Goal: Task Accomplishment & Management: Use online tool/utility

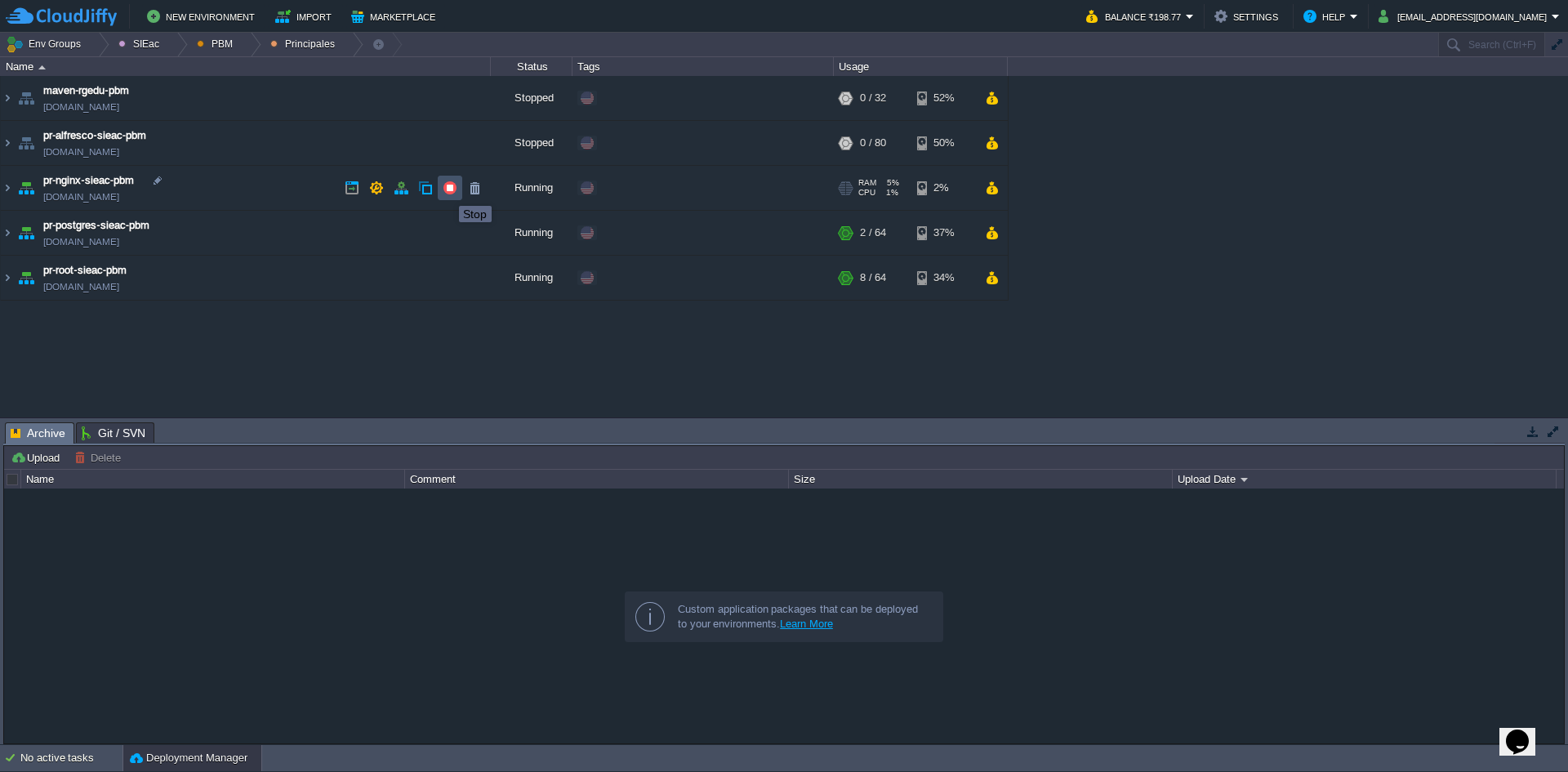
click at [447, 191] on button "button" at bounding box center [450, 188] width 15 height 15
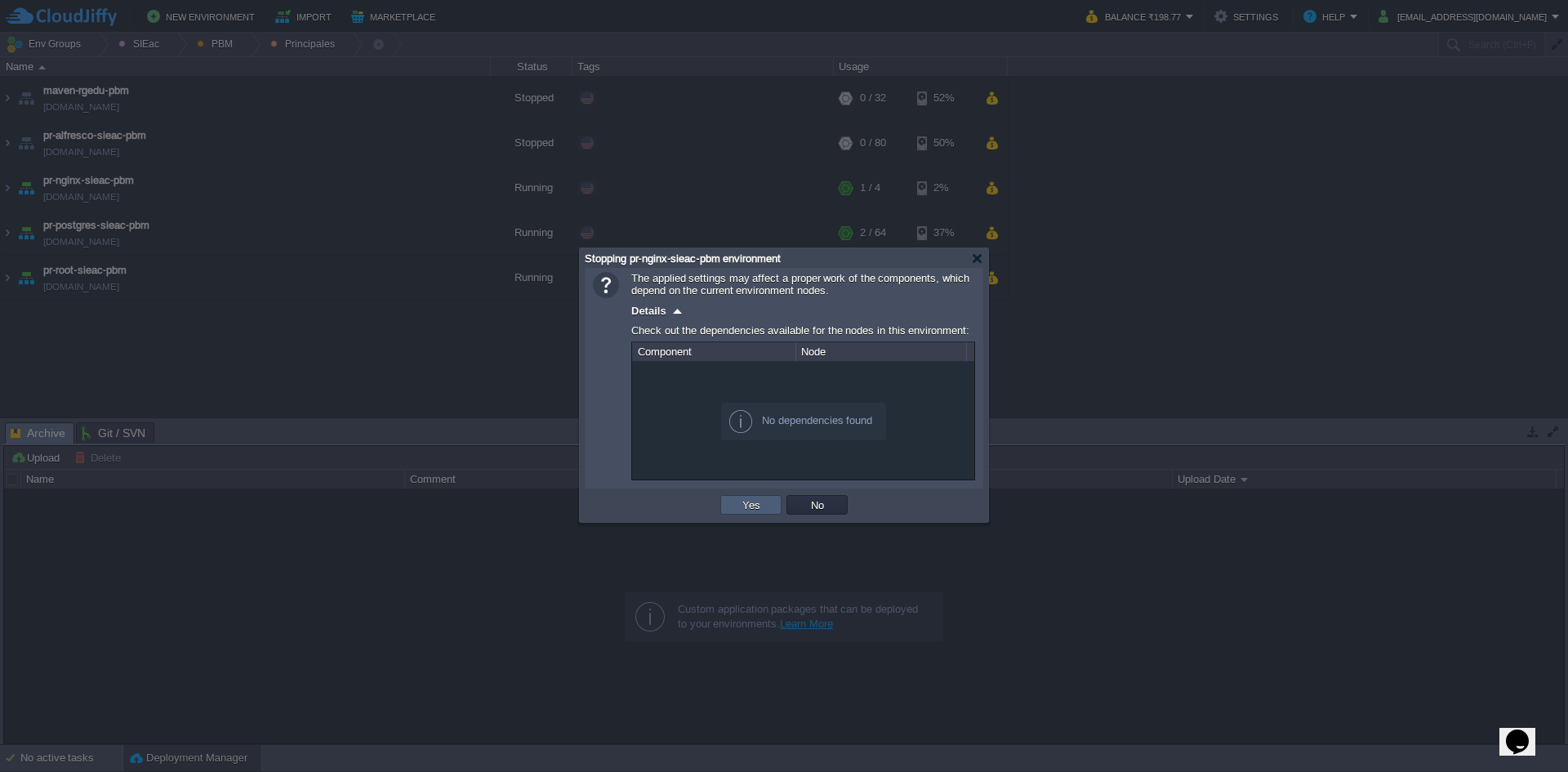
click at [736, 502] on td "Yes" at bounding box center [751, 505] width 61 height 19
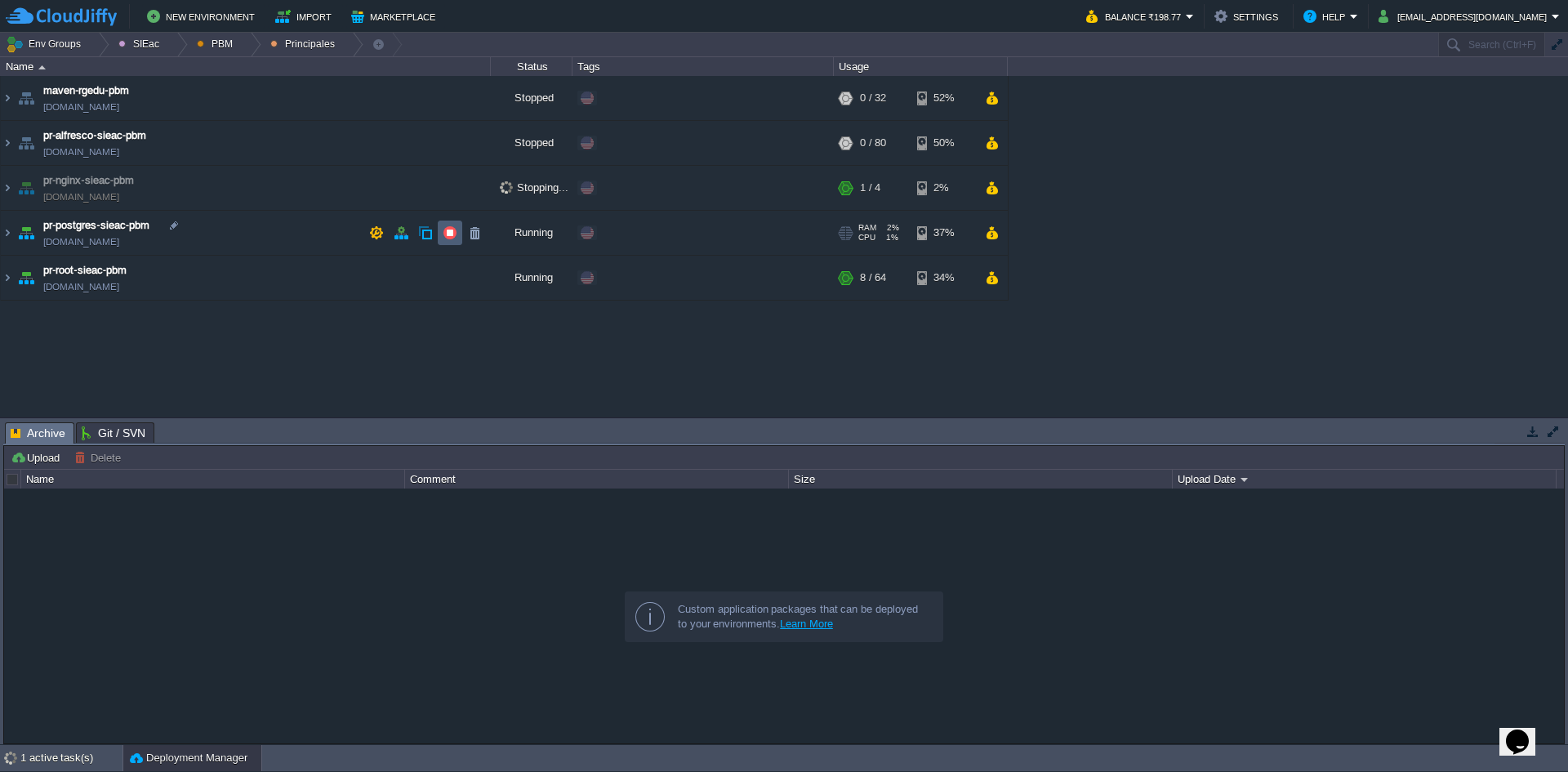
click at [442, 230] on td at bounding box center [450, 233] width 25 height 25
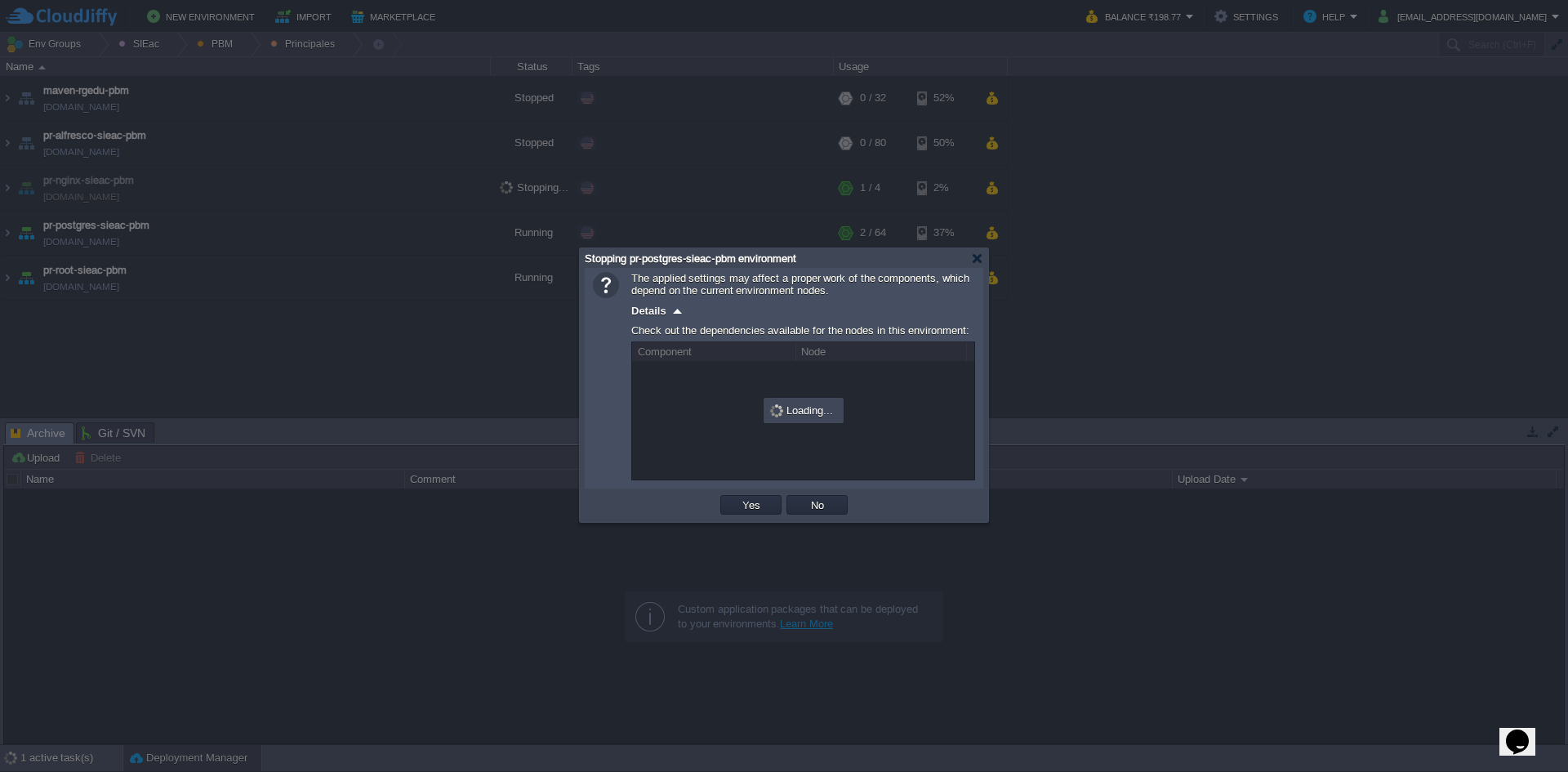
click at [442, 230] on div at bounding box center [784, 386] width 1568 height 772
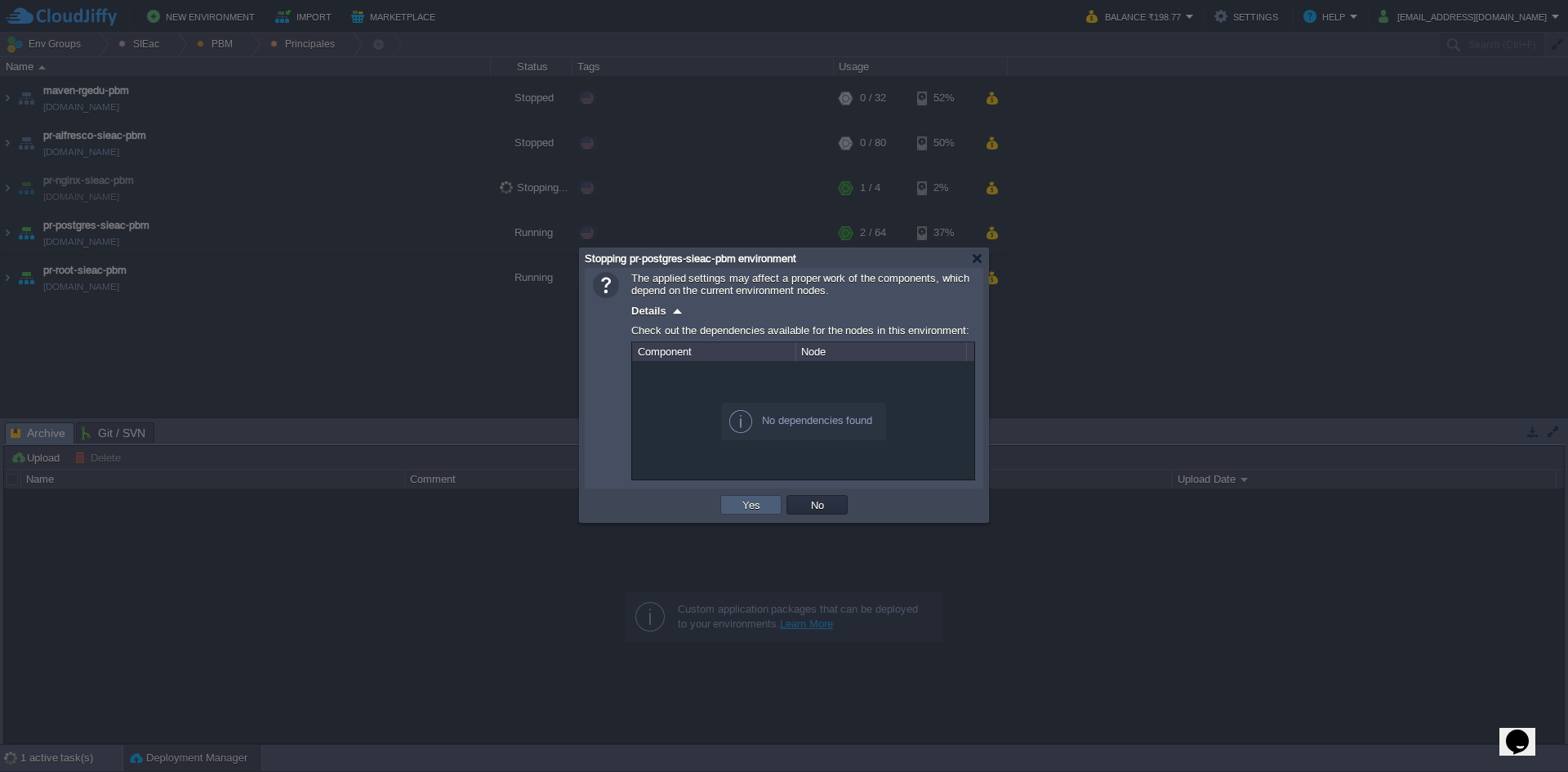
click at [727, 504] on td "Yes" at bounding box center [751, 505] width 61 height 19
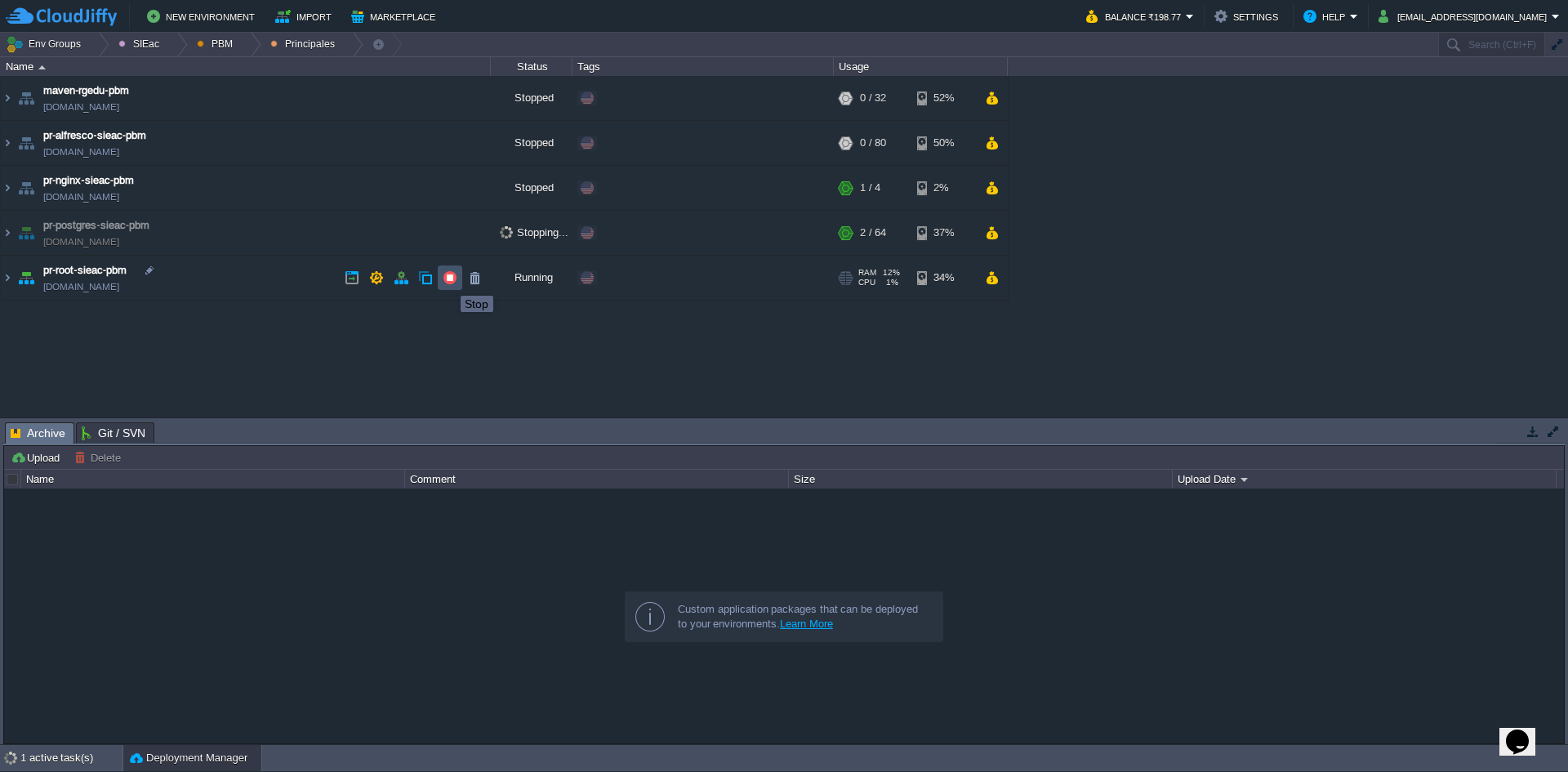
click at [449, 281] on button "button" at bounding box center [450, 277] width 15 height 15
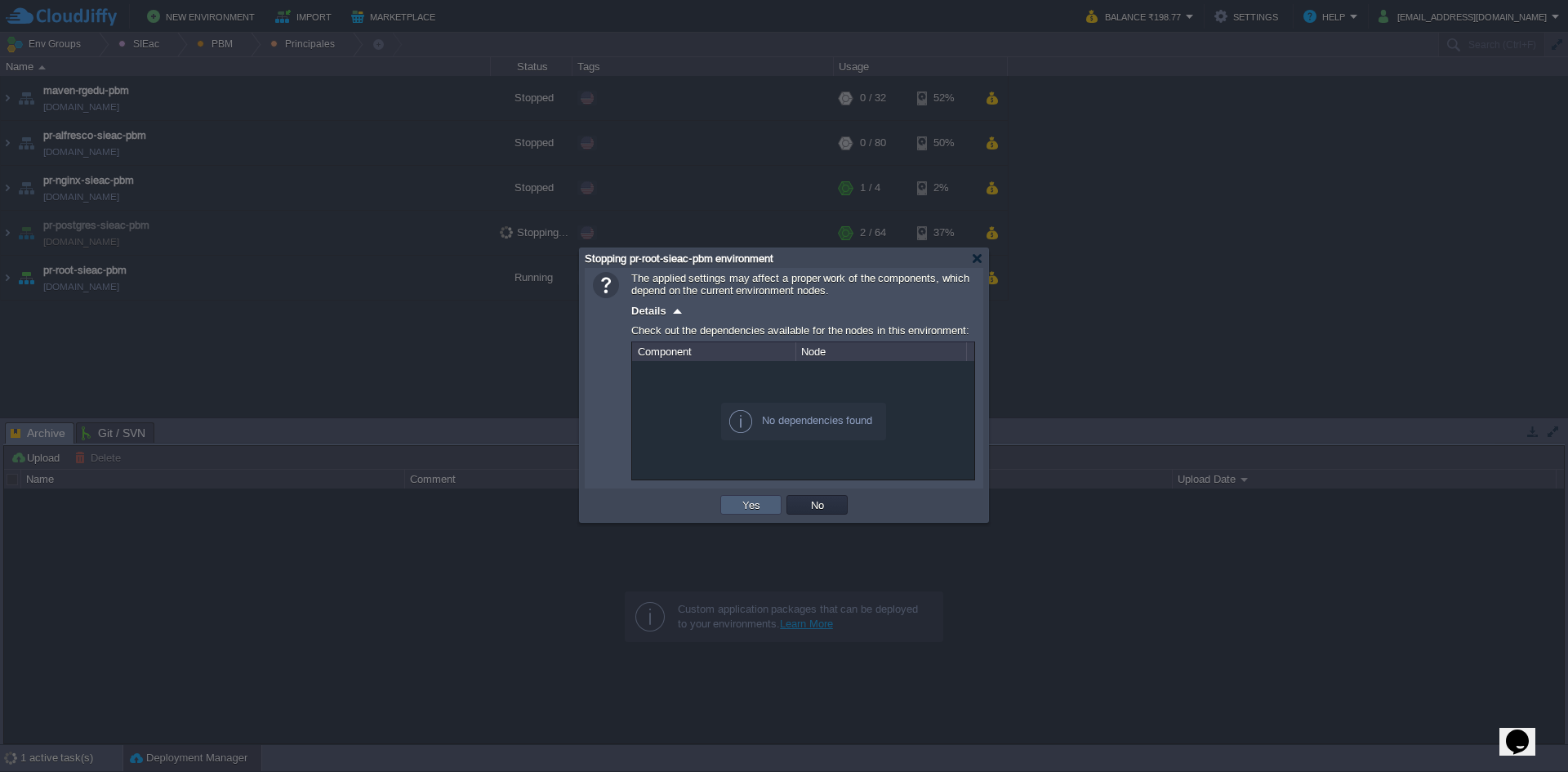
click at [735, 500] on td "Yes" at bounding box center [751, 505] width 61 height 19
click at [735, 500] on div at bounding box center [780, 494] width 1551 height 12
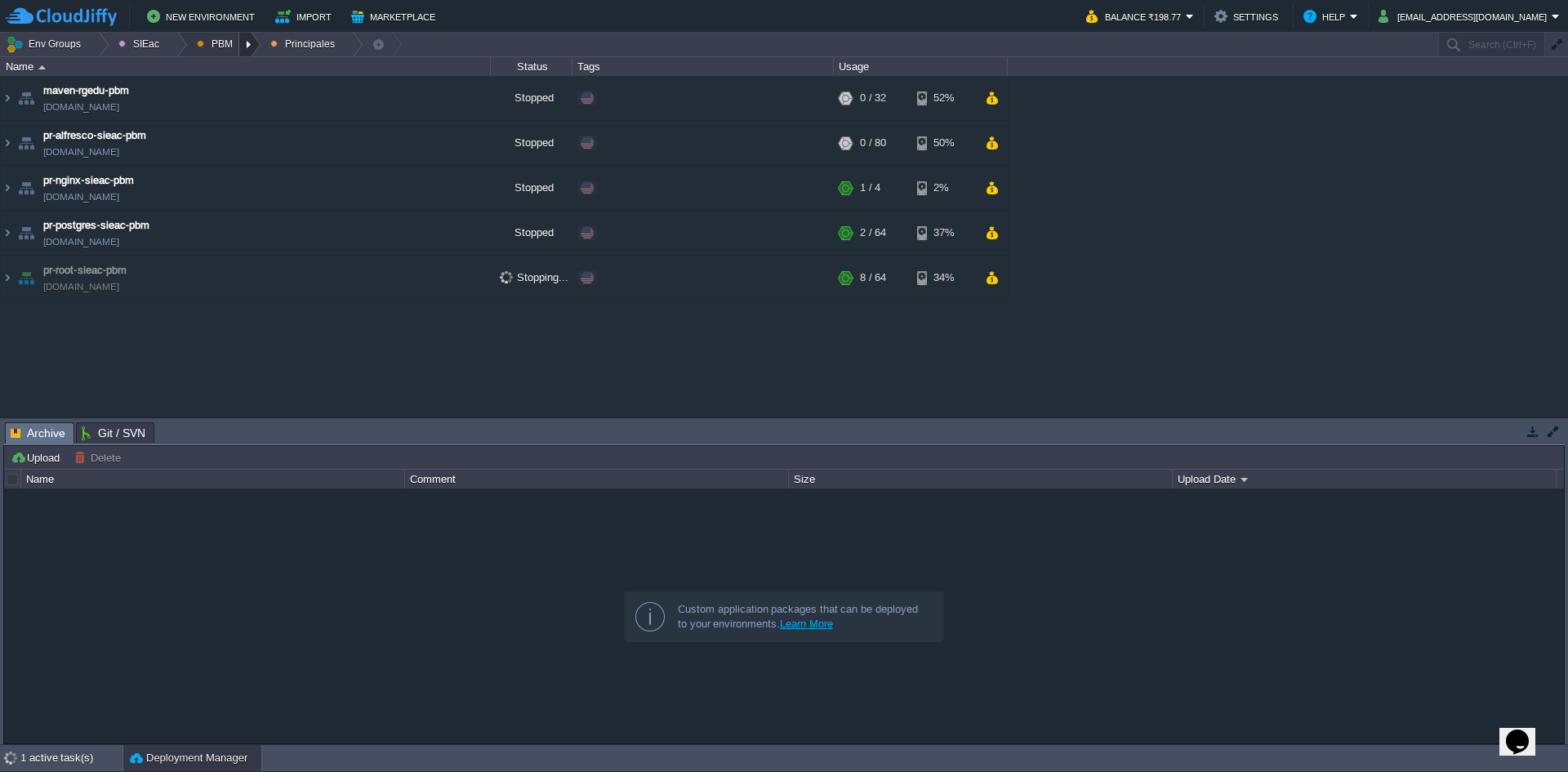
click at [245, 48] on div at bounding box center [250, 44] width 22 height 24
click at [246, 66] on span "Ambientes" at bounding box center [234, 69] width 51 height 12
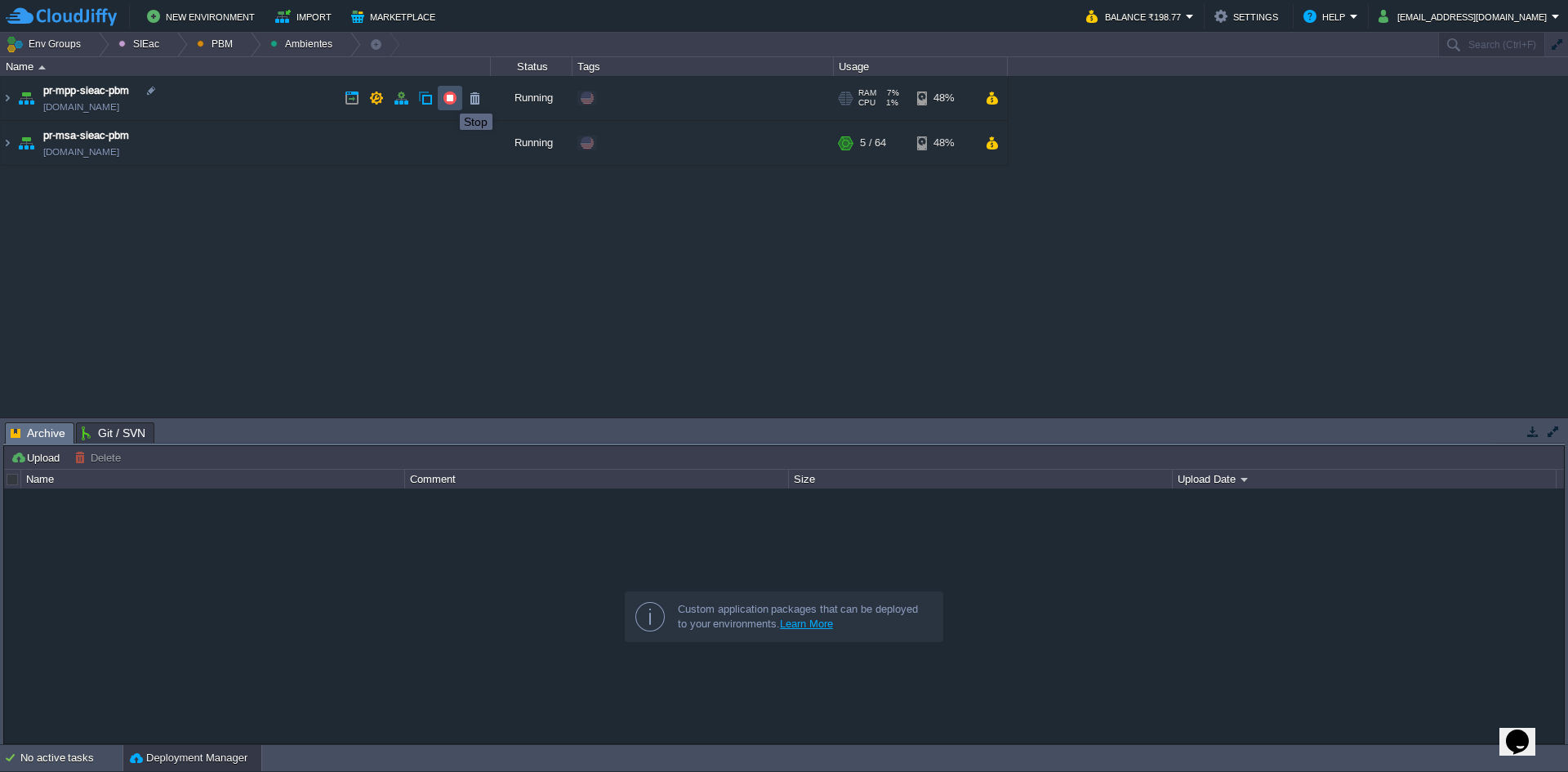
click at [448, 99] on button "button" at bounding box center [450, 97] width 15 height 15
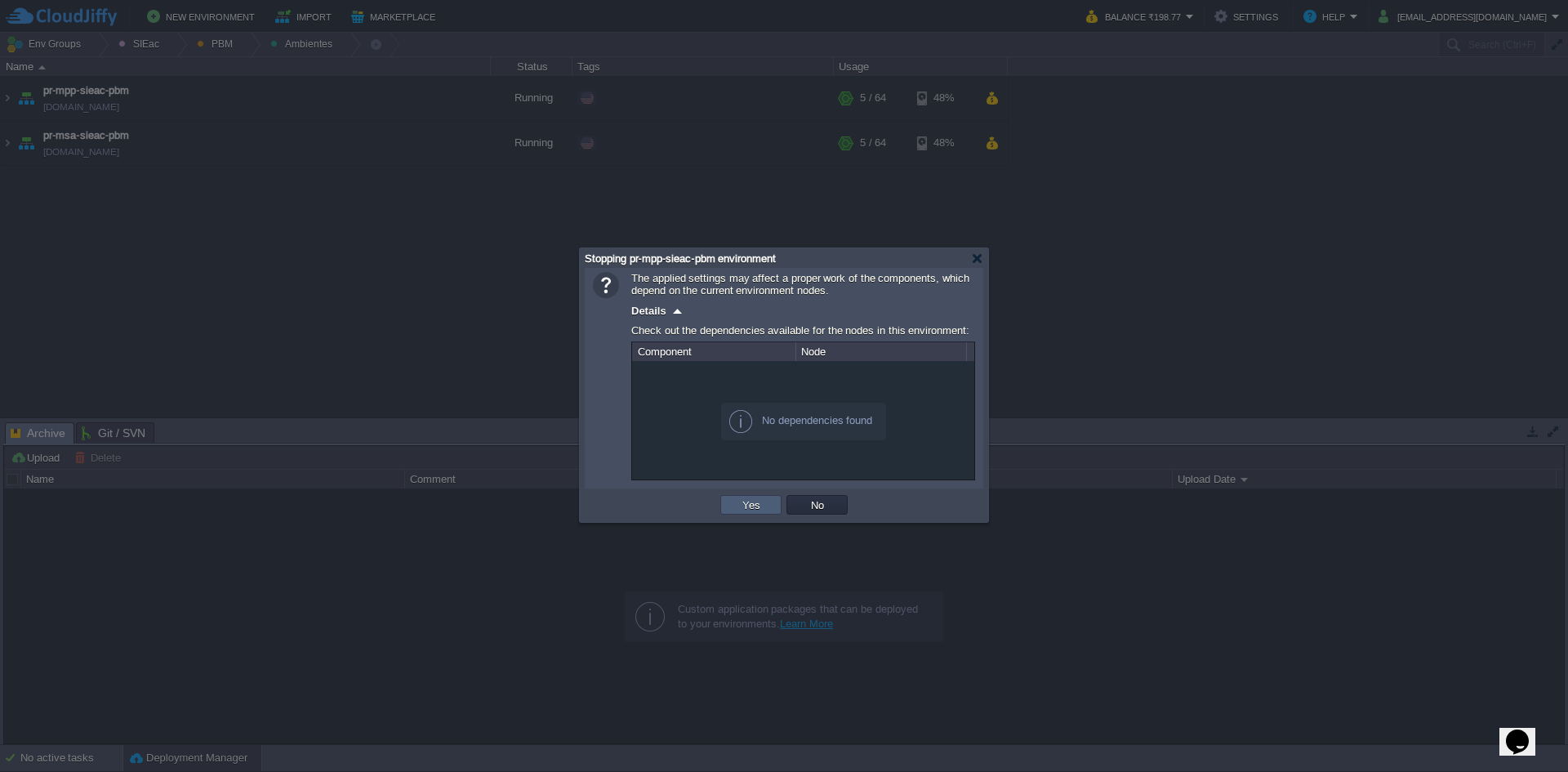
click at [728, 504] on td "Yes" at bounding box center [751, 505] width 61 height 19
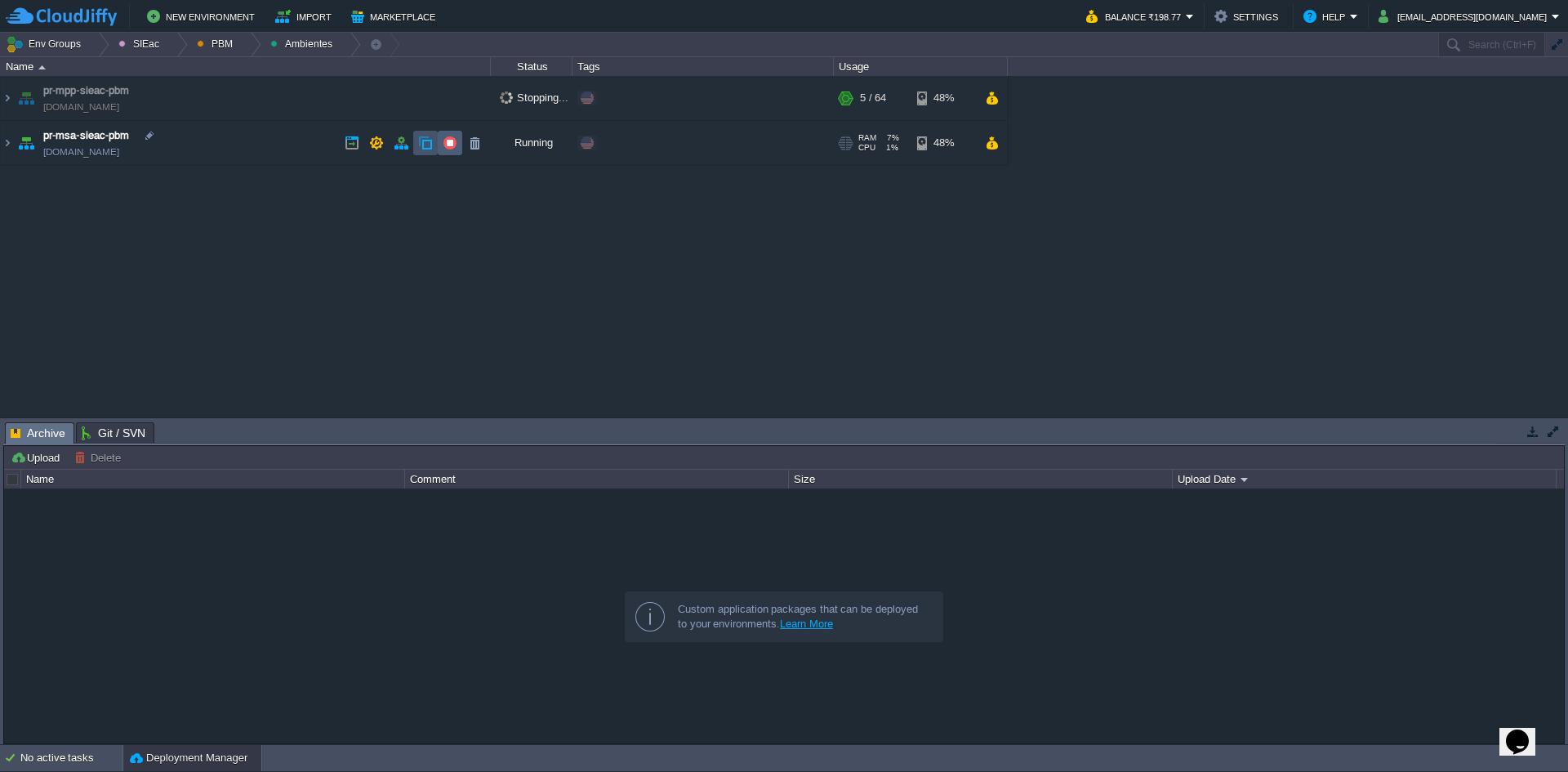
drag, startPoint x: 429, startPoint y: 145, endPoint x: 458, endPoint y: 138, distance: 29.8
click at [458, 138] on div at bounding box center [414, 143] width 147 height 25
click at [458, 138] on td at bounding box center [450, 143] width 25 height 25
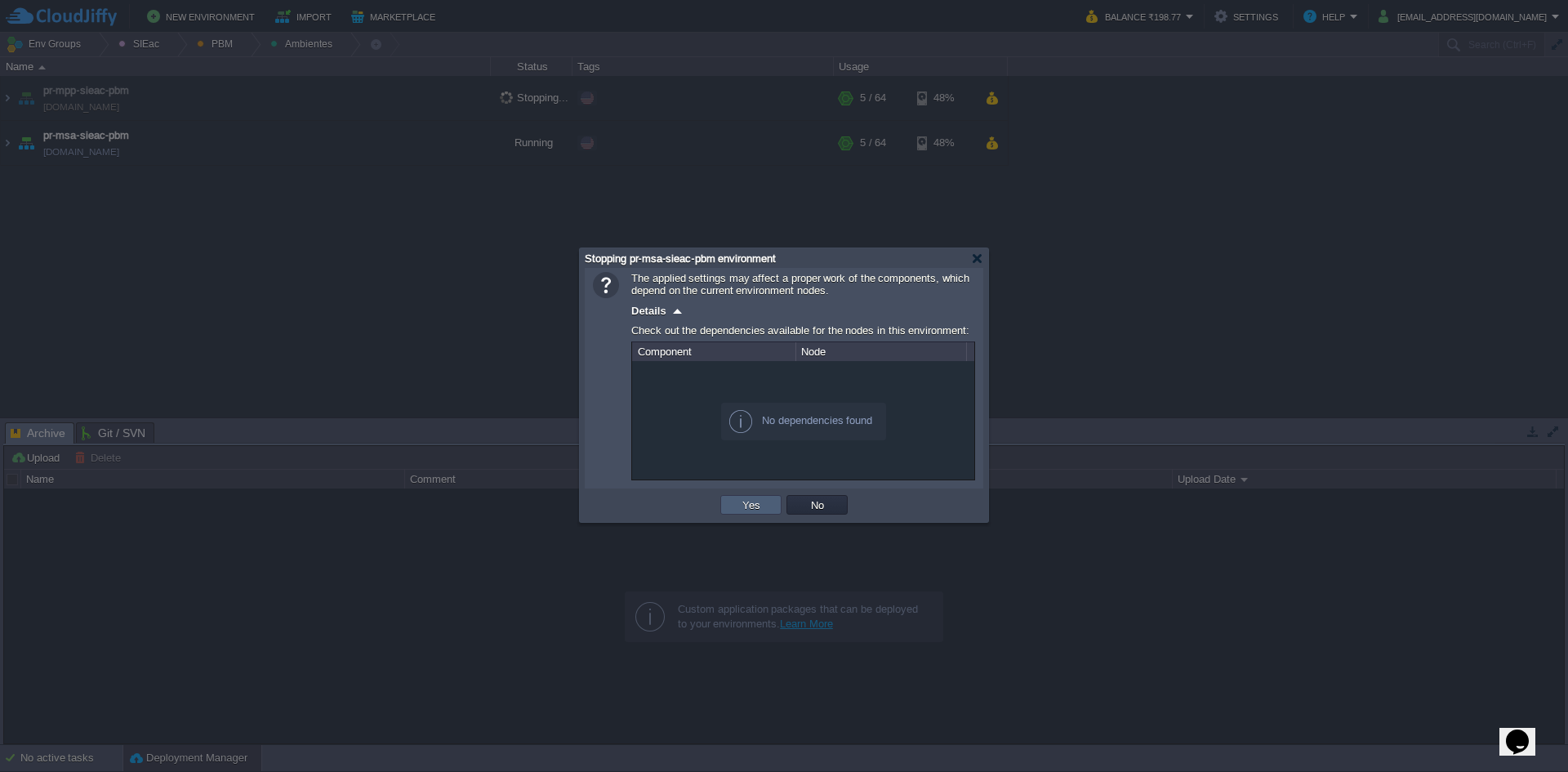
click at [731, 504] on td "Yes" at bounding box center [751, 505] width 61 height 19
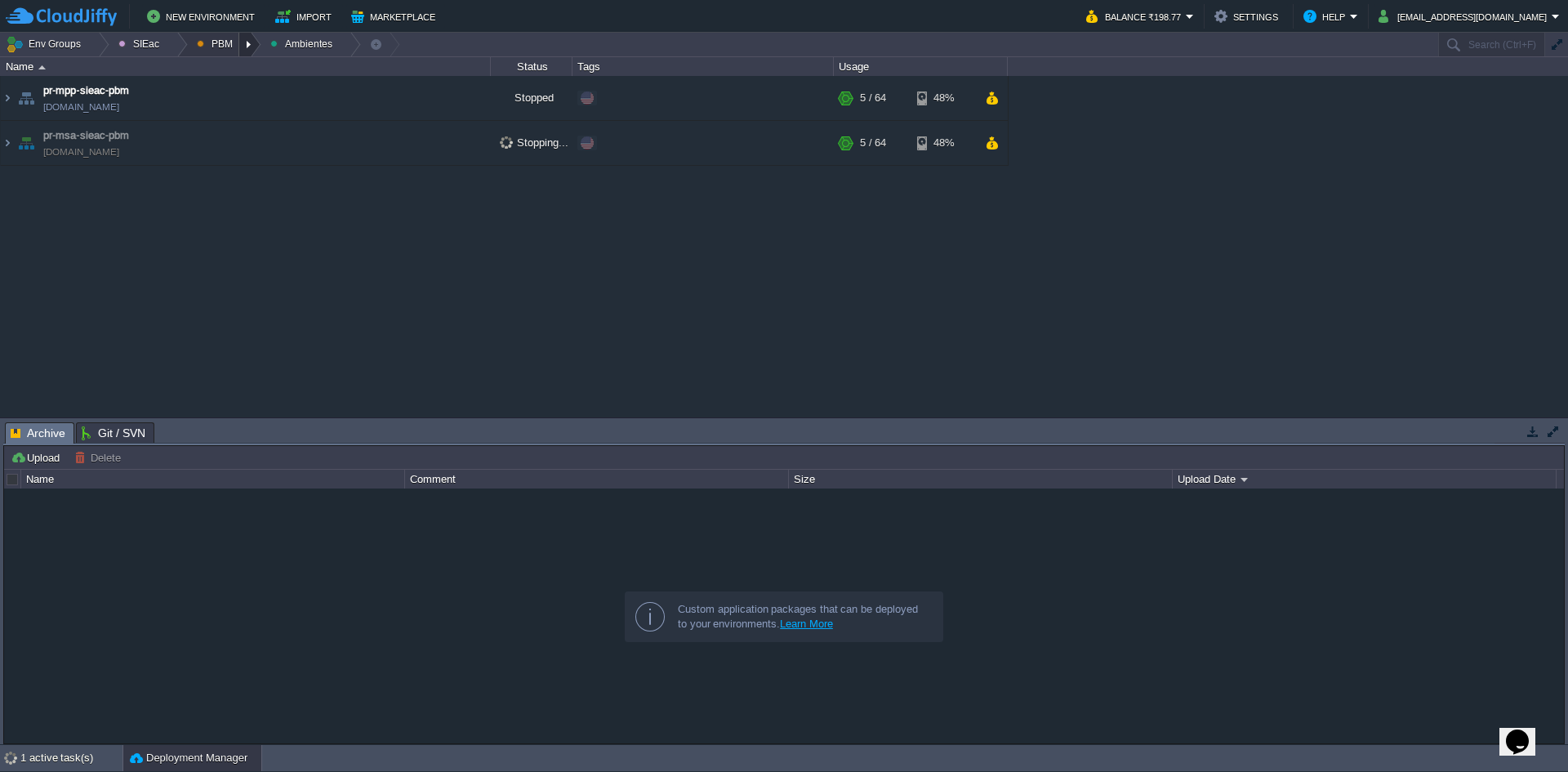
click at [244, 47] on div at bounding box center [250, 44] width 22 height 24
click at [236, 68] on span "Ambientes" at bounding box center [234, 69] width 51 height 12
click at [244, 39] on div at bounding box center [250, 44] width 22 height 24
click at [245, 89] on span "Principales" at bounding box center [235, 89] width 53 height 12
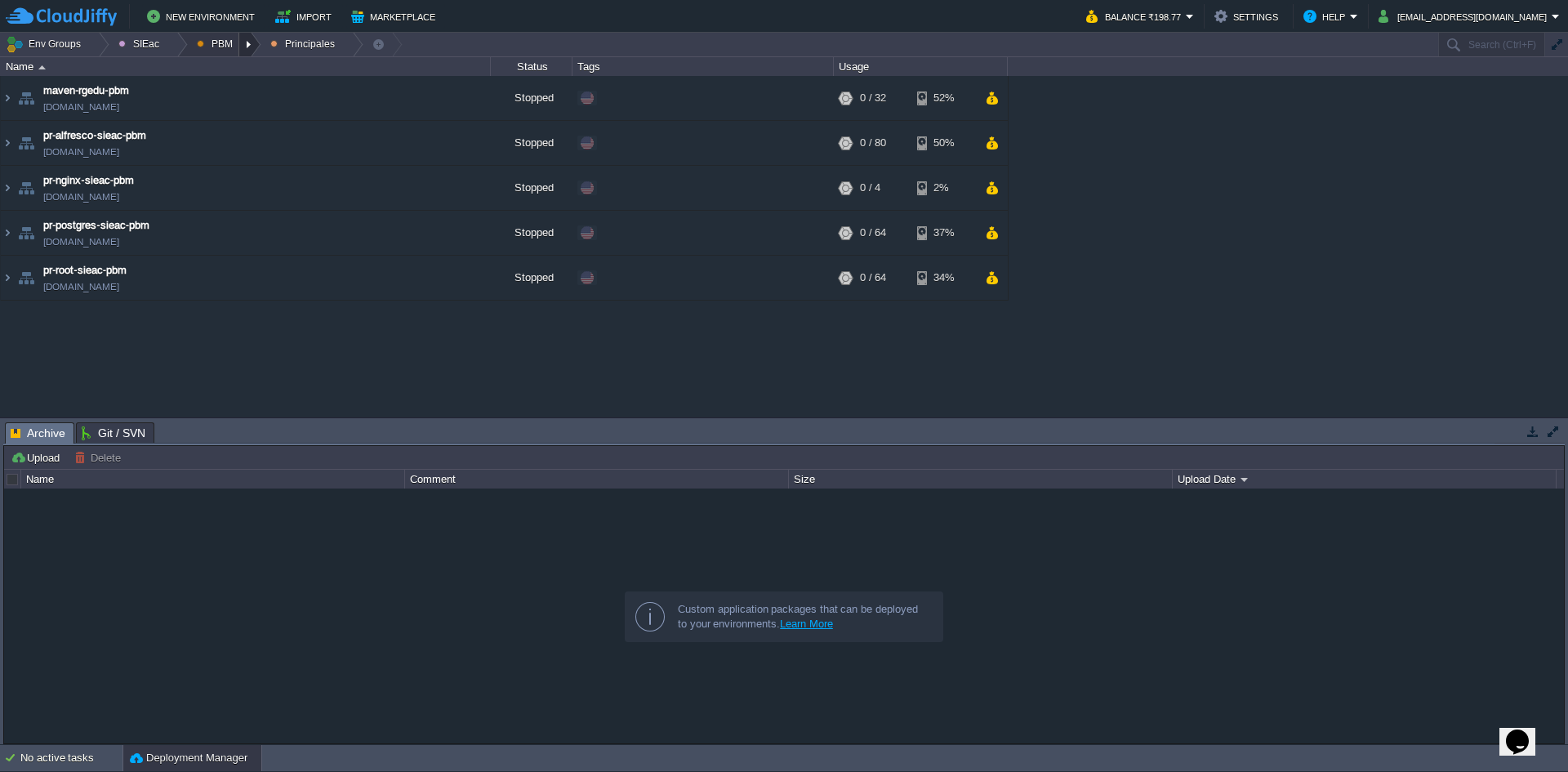
click at [245, 46] on div at bounding box center [250, 44] width 22 height 24
click at [243, 68] on span "Ambientes" at bounding box center [234, 69] width 51 height 12
